Goal: Information Seeking & Learning: Learn about a topic

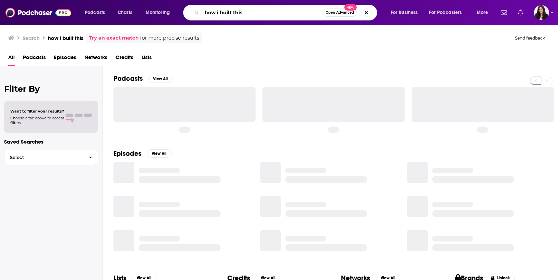
drag, startPoint x: 256, startPoint y: 14, endPoint x: 95, endPoint y: 13, distance: 160.8
click at [95, 13] on div "Podcasts Charts Monitoring how i built this Open Advanced New For Business For …" at bounding box center [287, 13] width 415 height 16
paste input "[PERSON_NAME]"
type input "[PERSON_NAME]"
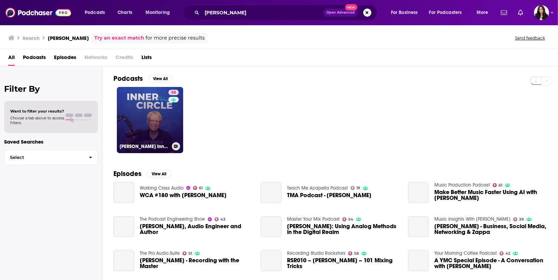
click at [140, 120] on link "58 [PERSON_NAME] Inner Circle Podcast" at bounding box center [150, 120] width 66 height 66
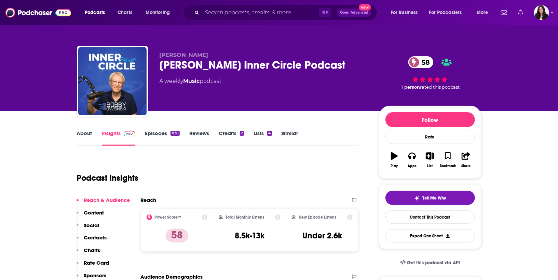
click at [81, 136] on link "About" at bounding box center [84, 138] width 15 height 16
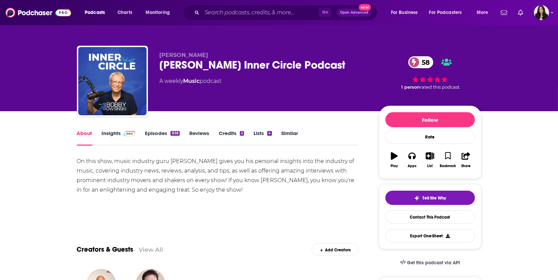
click at [289, 196] on div "On this show, music industry guru [PERSON_NAME] gives you his personal insights…" at bounding box center [218, 181] width 282 height 48
click at [298, 197] on div "On this show, music industry guru [PERSON_NAME] gives you his personal insights…" at bounding box center [218, 181] width 282 height 48
click at [116, 135] on link "Insights" at bounding box center [119, 138] width 34 height 16
